Goal: Transaction & Acquisition: Purchase product/service

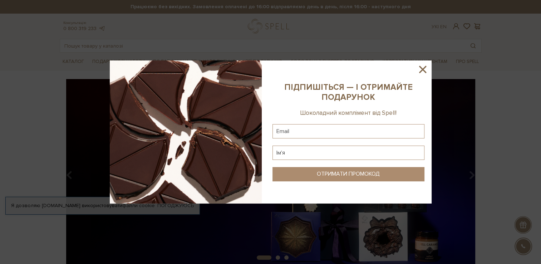
click at [425, 69] on icon at bounding box center [422, 69] width 12 height 12
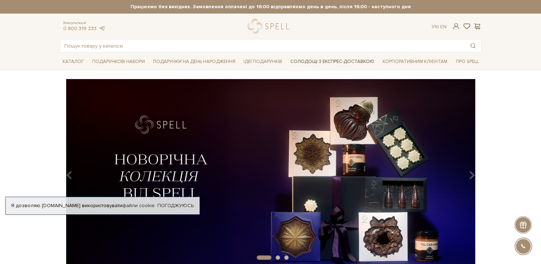
click at [350, 62] on link "Солодощі з експрес-доставкою" at bounding box center [332, 61] width 90 height 12
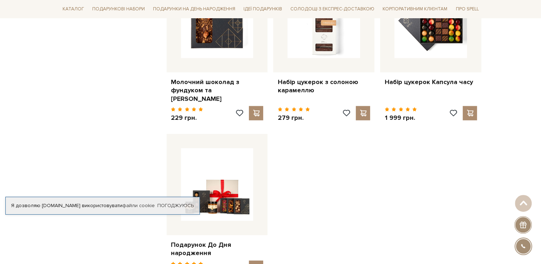
scroll to position [894, 0]
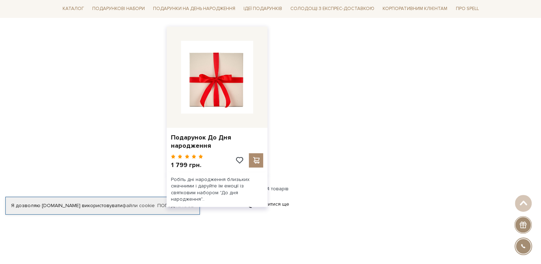
click at [216, 94] on img at bounding box center [217, 77] width 73 height 73
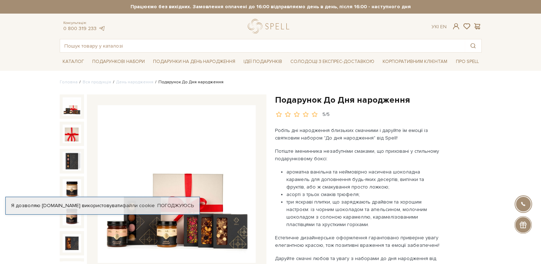
click at [75, 108] on img at bounding box center [72, 106] width 19 height 19
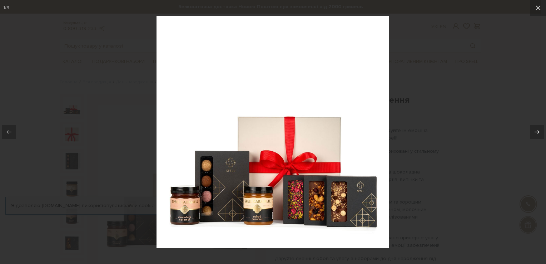
click at [252, 177] on img at bounding box center [273, 132] width 232 height 232
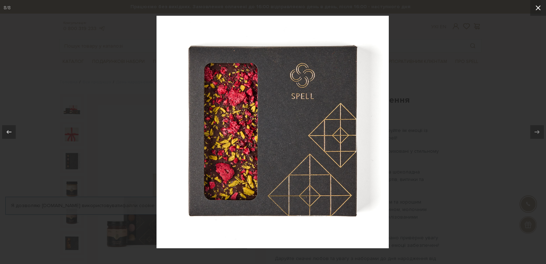
click at [538, 9] on icon at bounding box center [538, 8] width 9 height 9
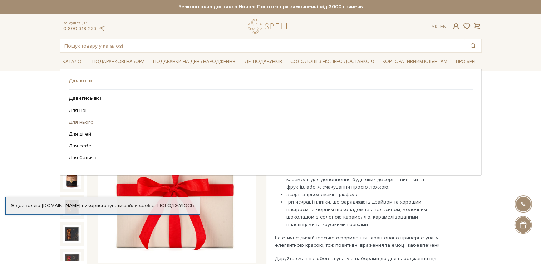
click at [82, 122] on link "Для нього" at bounding box center [268, 122] width 399 height 6
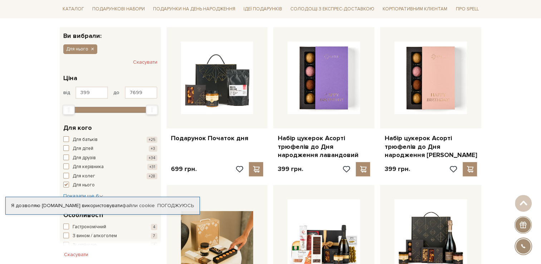
scroll to position [107, 0]
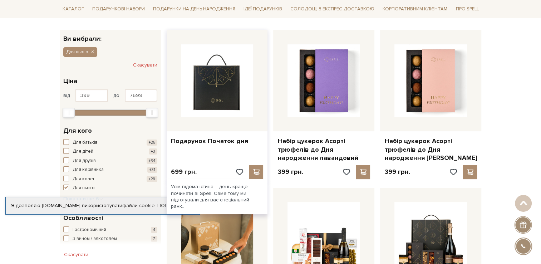
click at [216, 95] on img at bounding box center [217, 80] width 73 height 73
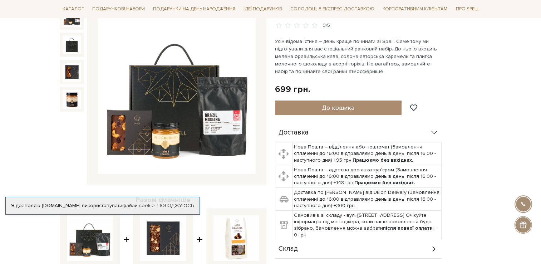
scroll to position [71, 0]
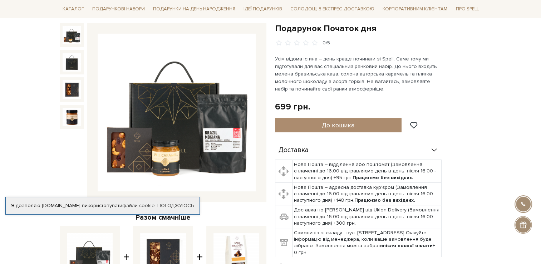
click at [176, 135] on img at bounding box center [177, 113] width 158 height 158
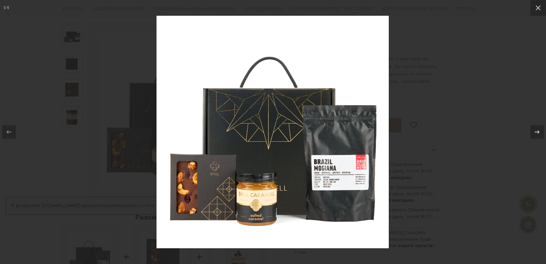
click at [192, 178] on img at bounding box center [273, 132] width 232 height 232
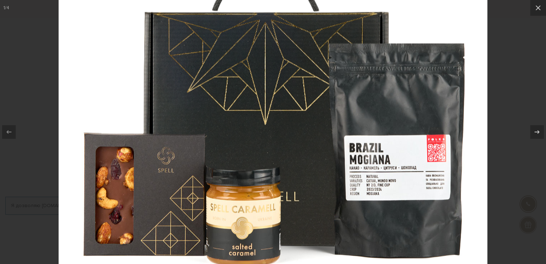
click at [192, 177] on img at bounding box center [273, 92] width 429 height 429
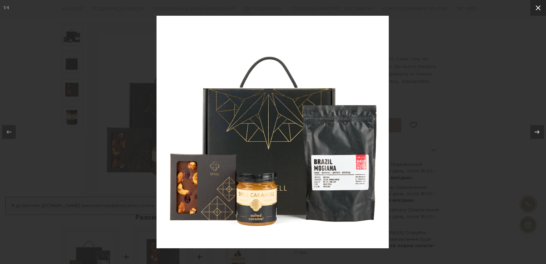
click at [539, 9] on icon at bounding box center [538, 7] width 5 height 5
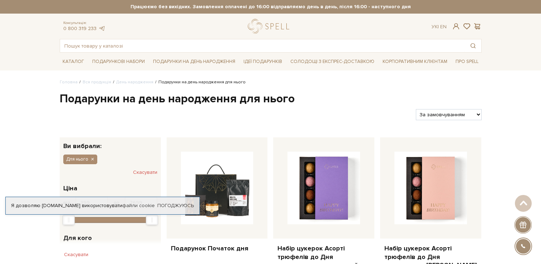
scroll to position [107, 0]
